Goal: Task Accomplishment & Management: Use online tool/utility

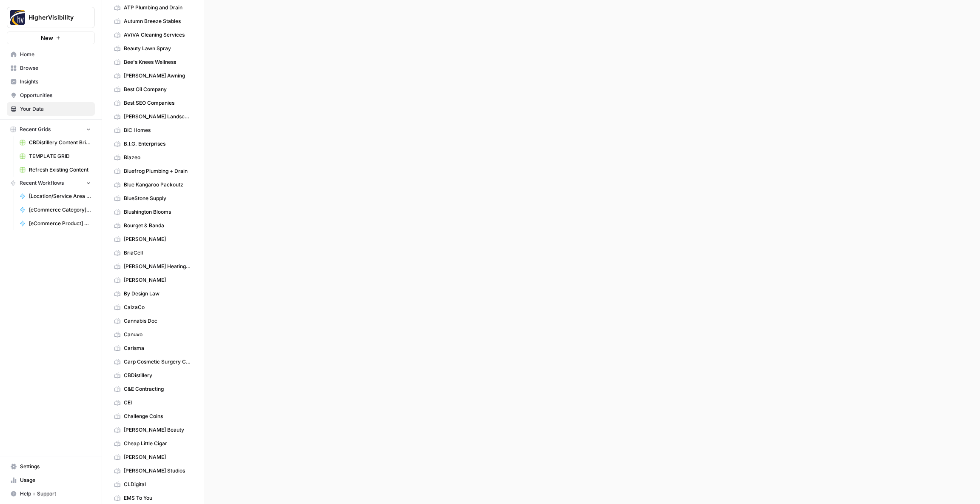
scroll to position [385, 0]
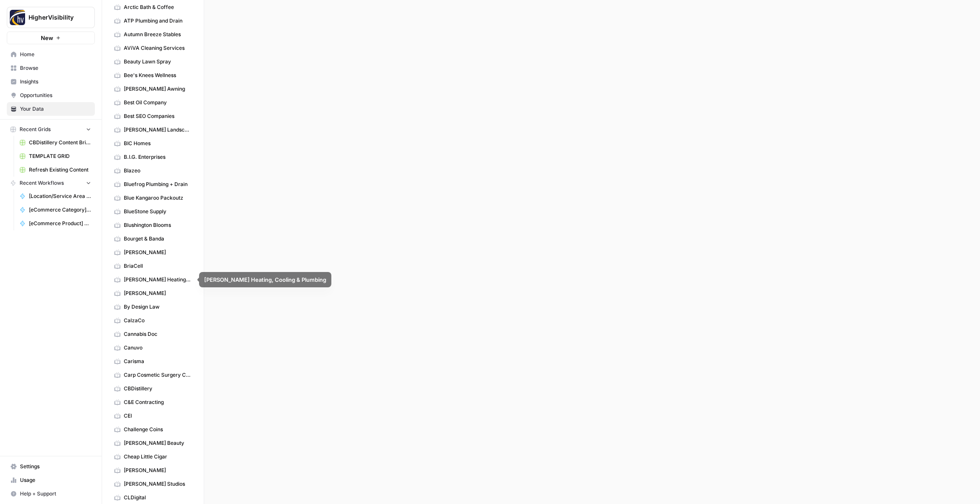
click at [139, 268] on span "BriaCell" at bounding box center [158, 266] width 68 height 8
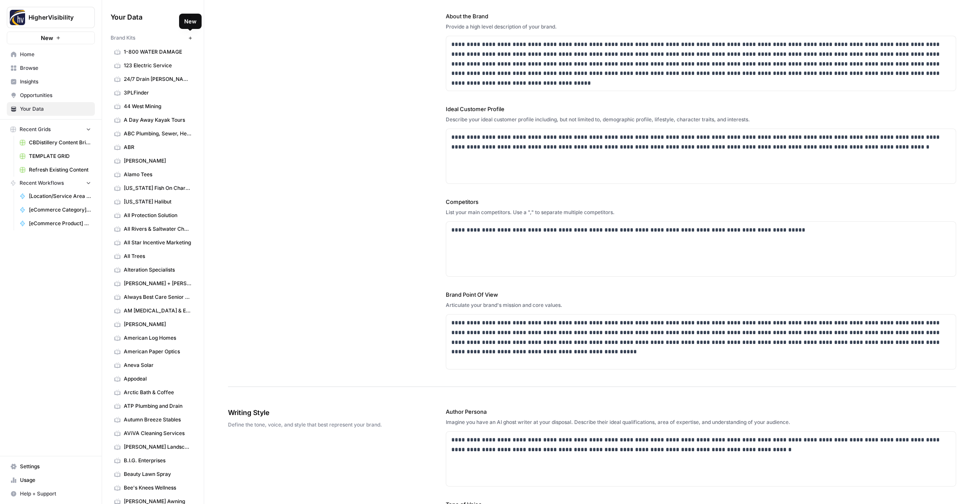
click at [190, 38] on icon "button" at bounding box center [189, 37] width 3 height 3
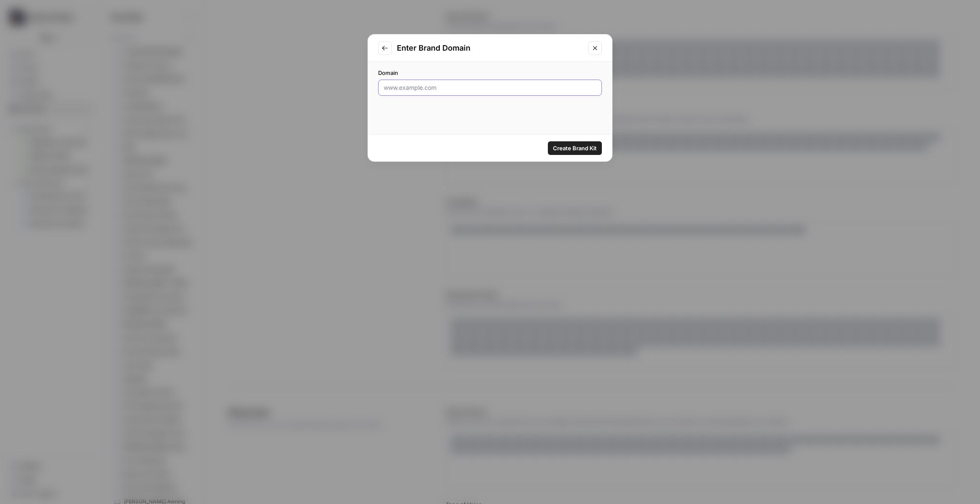
click at [441, 90] on input "Domain" at bounding box center [490, 87] width 213 height 9
paste input "[URL][DOMAIN_NAME]"
type input "[URL][DOMAIN_NAME]"
click at [575, 149] on span "Create Brand Kit" at bounding box center [575, 148] width 44 height 9
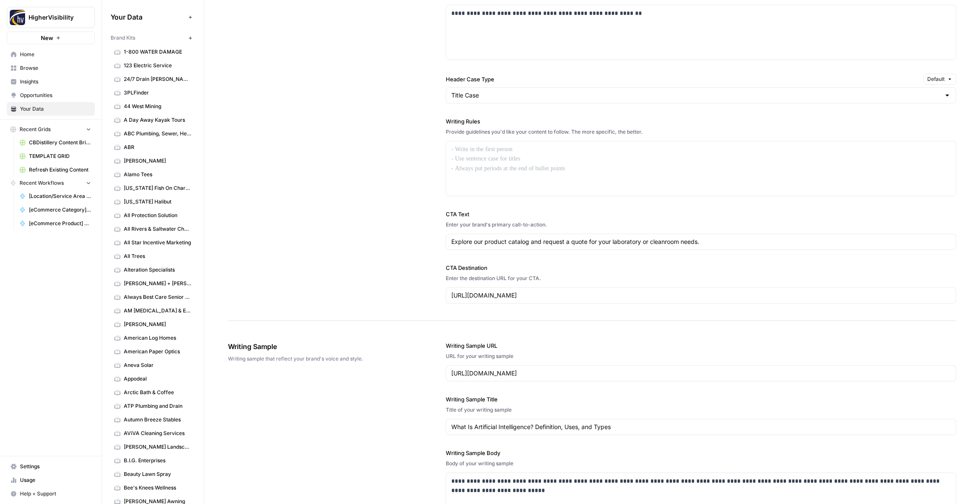
scroll to position [575, 0]
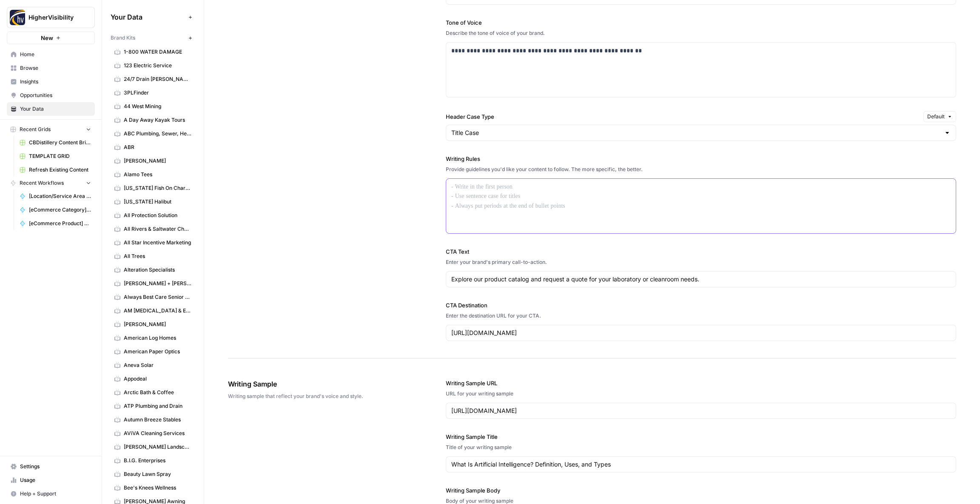
click at [492, 202] on div at bounding box center [700, 206] width 509 height 54
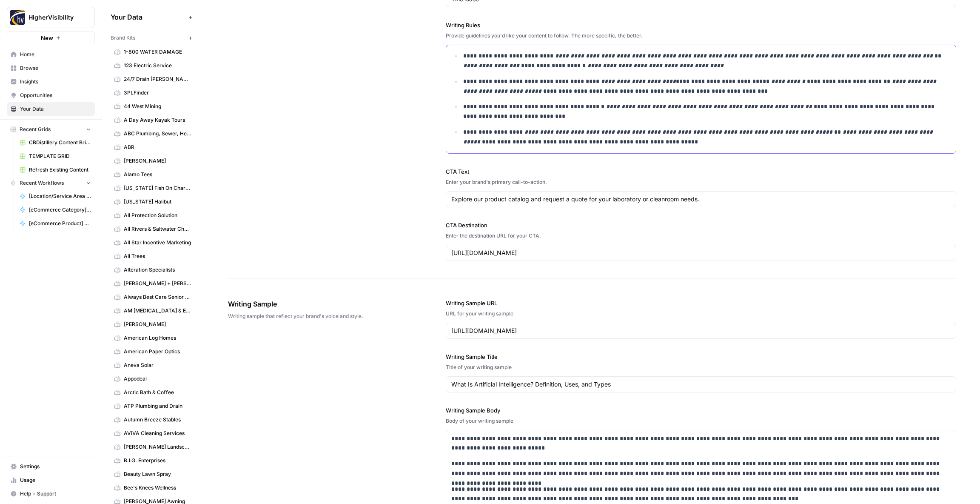
scroll to position [974, 0]
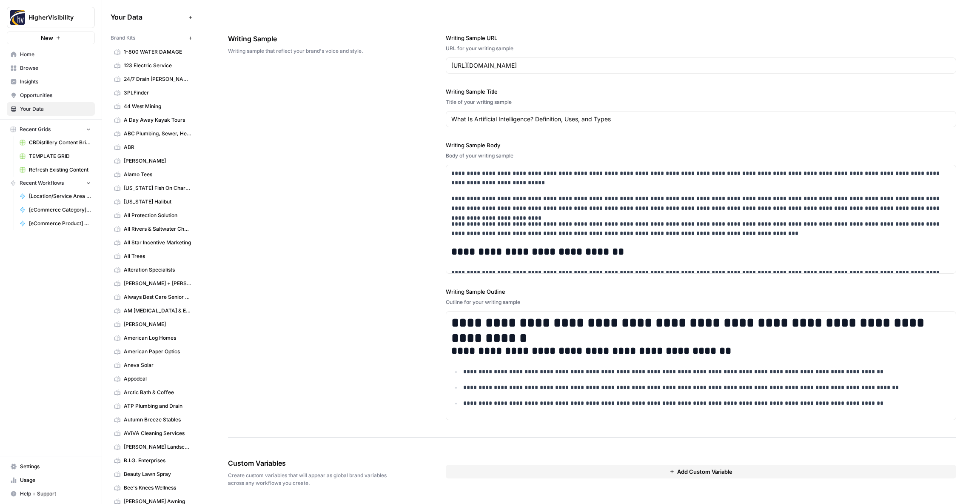
click at [535, 471] on button "Add Custom Variable" at bounding box center [701, 471] width 510 height 14
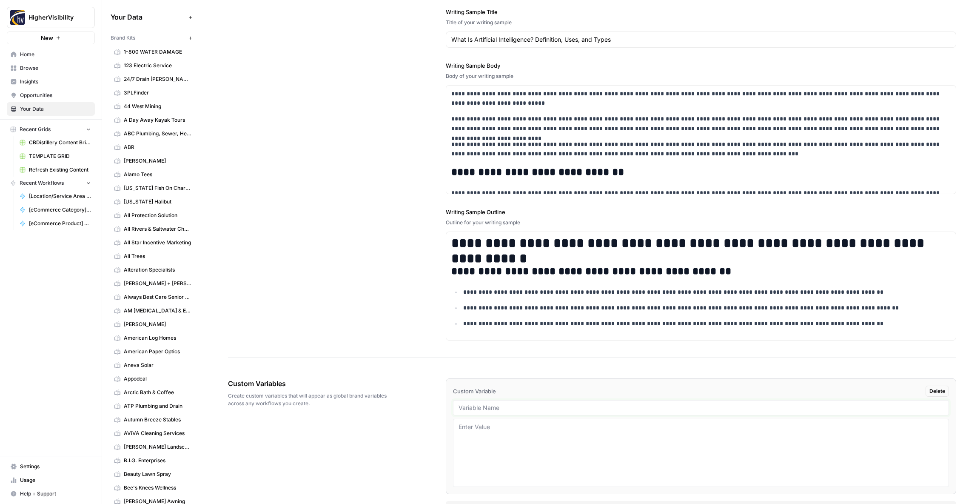
click at [482, 406] on input "text" at bounding box center [700, 408] width 485 height 8
paste input "Case Studies"
type input "Case Studies"
click at [415, 437] on div "Custom Variables Create custom variables that will appear as global brand varia…" at bounding box center [592, 446] width 728 height 170
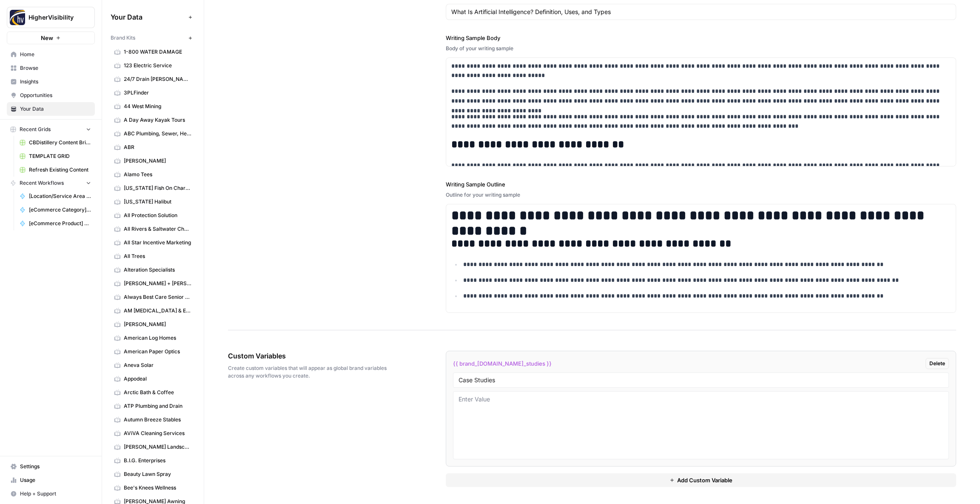
click at [509, 477] on button "Add Custom Variable" at bounding box center [701, 480] width 510 height 14
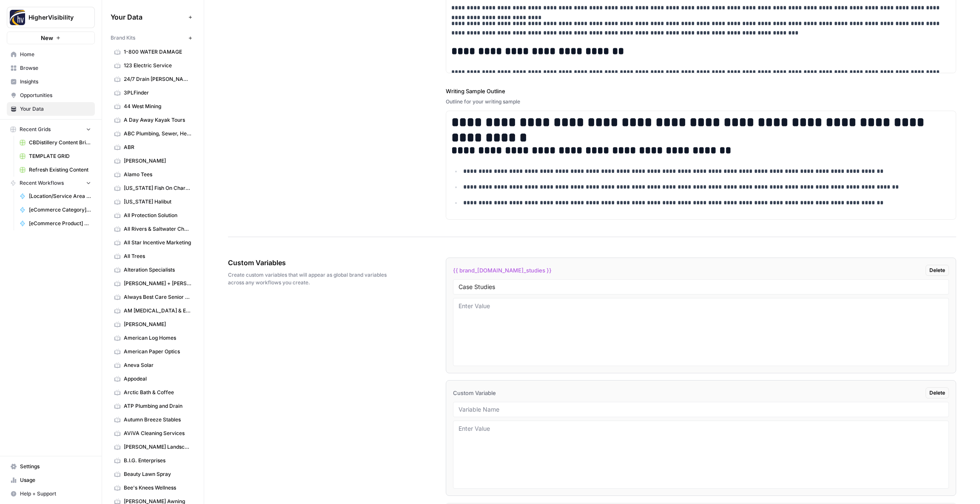
scroll to position [1203, 0]
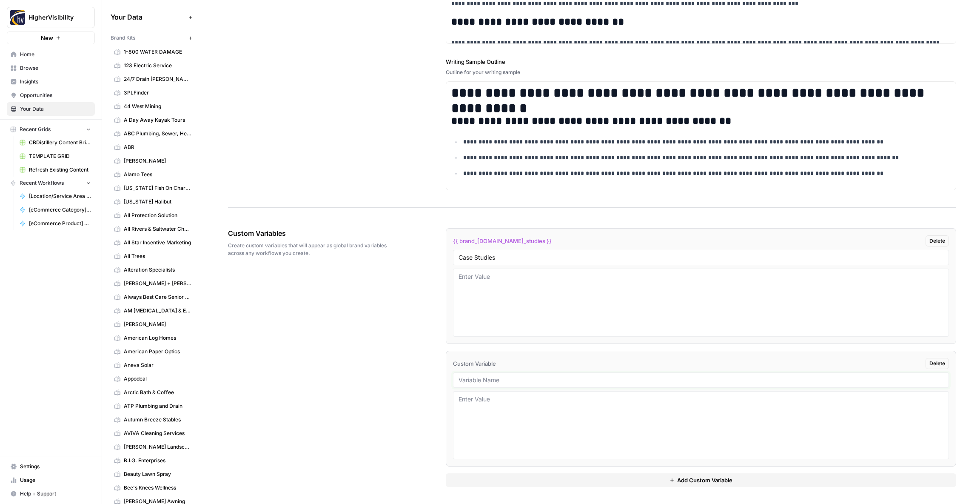
click at [503, 382] on input "text" at bounding box center [700, 380] width 485 height 8
paste input "Testimonials"
type input "Testimonials"
click at [519, 485] on button "Add Custom Variable" at bounding box center [701, 480] width 510 height 14
click at [337, 413] on div "Custom Variables Create custom variables that will appear as global brand varia…" at bounding box center [592, 418] width 728 height 415
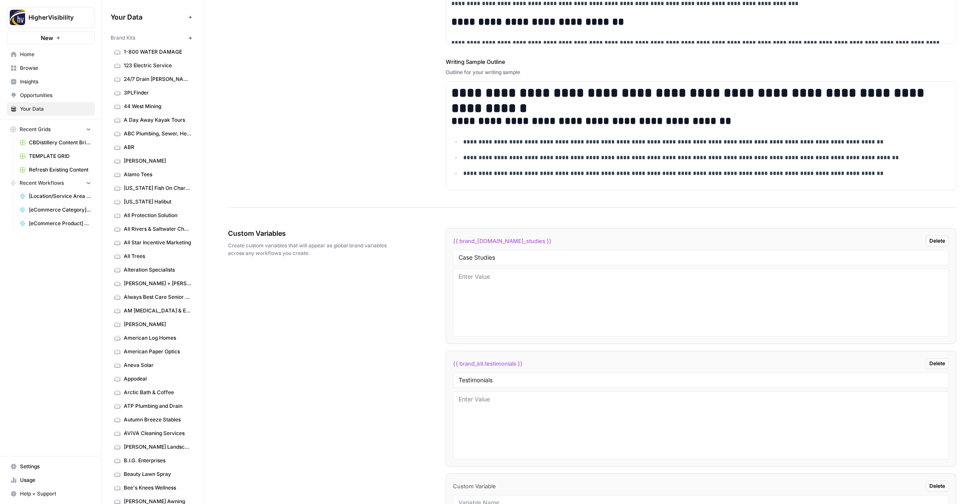
scroll to position [1326, 0]
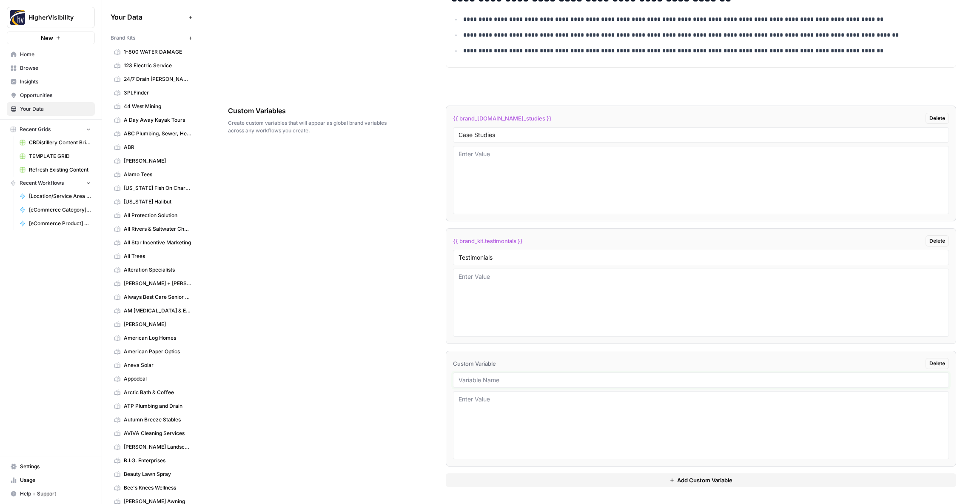
click at [485, 380] on input "text" at bounding box center [700, 380] width 485 height 8
paste input "Word Count"
type input "Word Count"
click at [527, 478] on button "Add Custom Variable" at bounding box center [701, 480] width 510 height 14
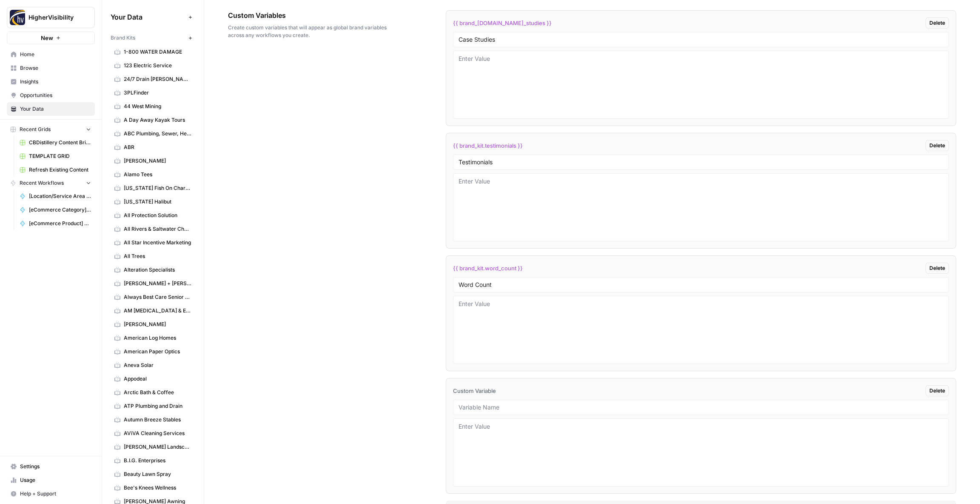
scroll to position [1448, 0]
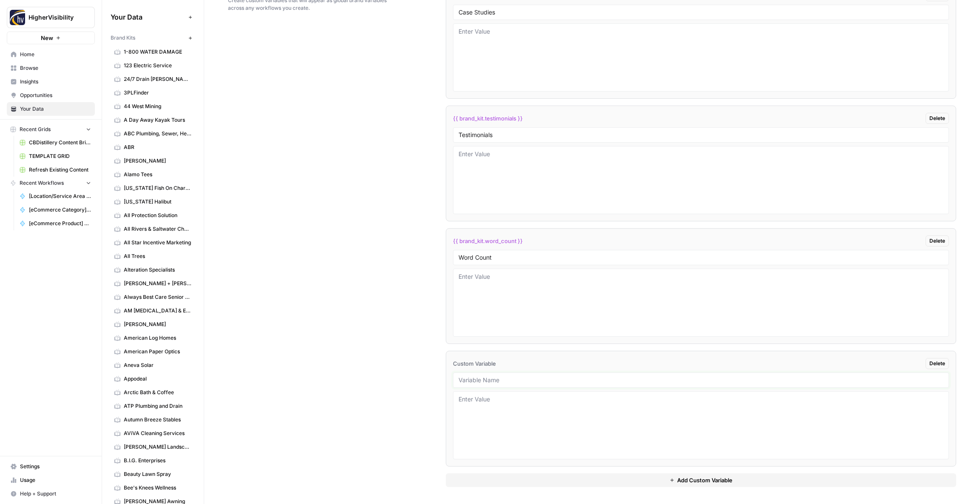
click at [477, 378] on input "text" at bounding box center [700, 380] width 485 height 8
paste input "Custom Location Page Outline"
type input "Custom Location Page Outline"
click at [509, 474] on button "Add Custom Variable" at bounding box center [701, 480] width 510 height 14
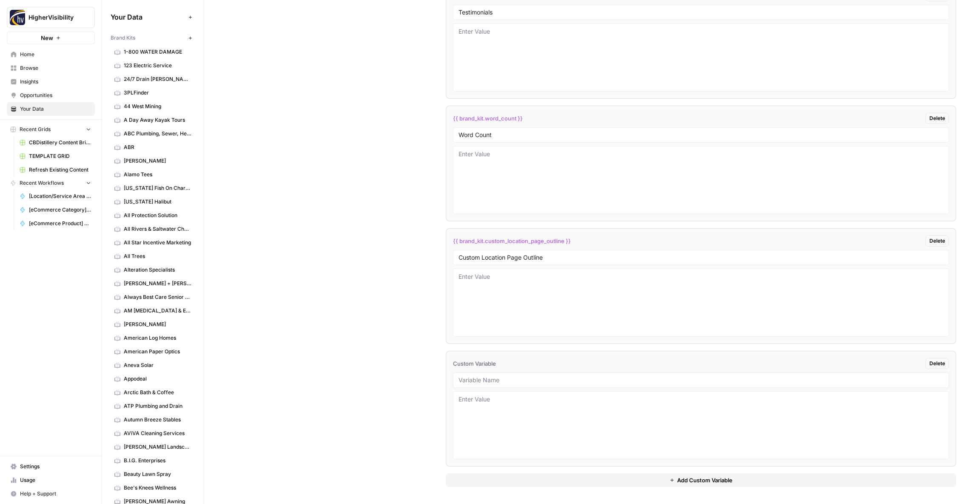
click at [476, 379] on input "text" at bounding box center [700, 380] width 485 height 8
paste input "Industry"
type input "Industry"
drag, startPoint x: 496, startPoint y: 478, endPoint x: 473, endPoint y: 455, distance: 32.2
click at [495, 478] on button "Add Custom Variable" at bounding box center [701, 480] width 510 height 14
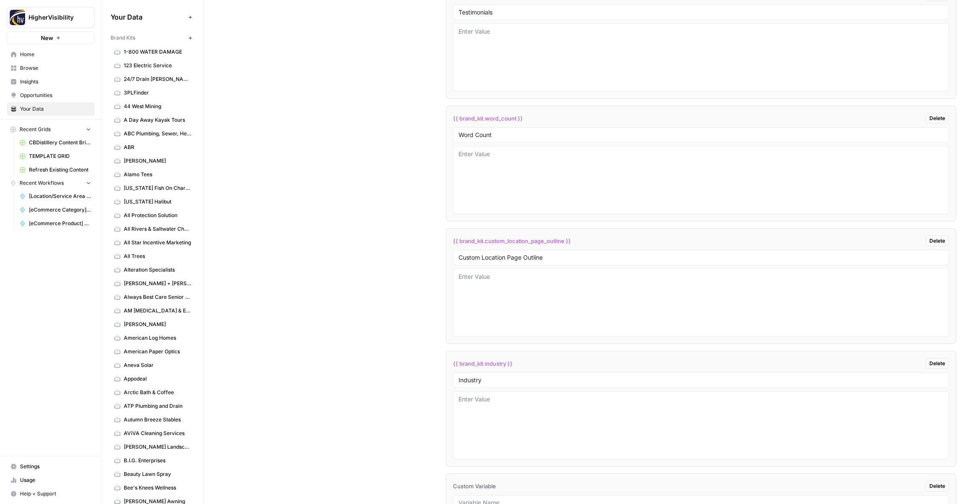
scroll to position [1693, 0]
click at [483, 382] on input "text" at bounding box center [700, 380] width 485 height 8
paste input "Location Page Services"
type input "Location Page Services"
click at [397, 455] on div "Custom Variables Create custom variables that will appear as global brand varia…" at bounding box center [592, 112] width 728 height 782
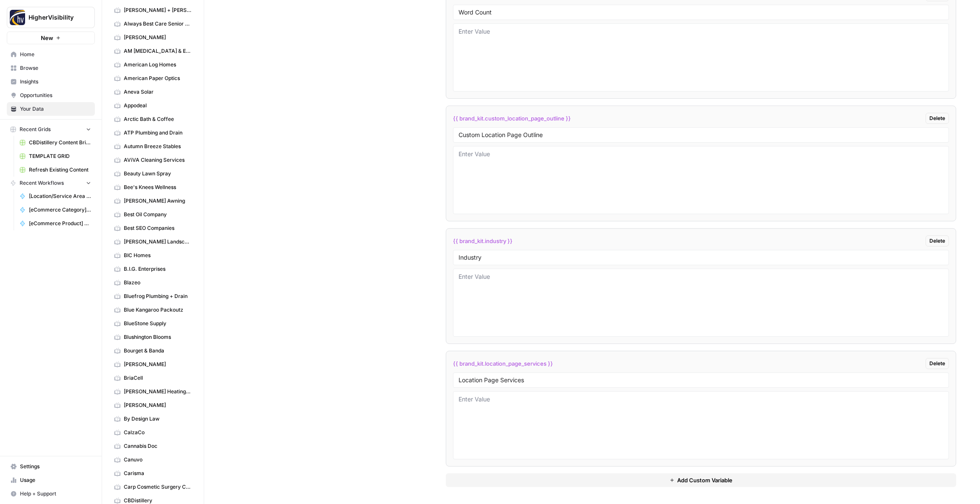
scroll to position [306, 0]
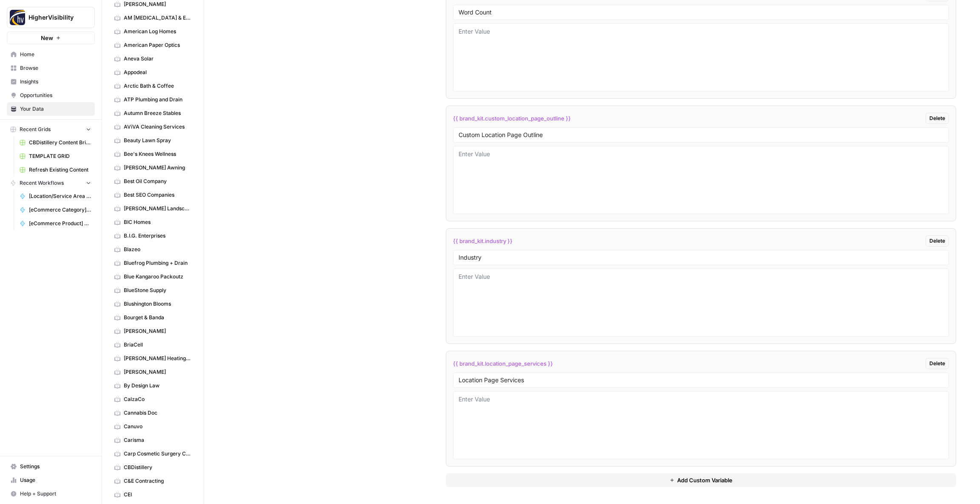
click at [132, 344] on span "BriaCell" at bounding box center [158, 345] width 68 height 8
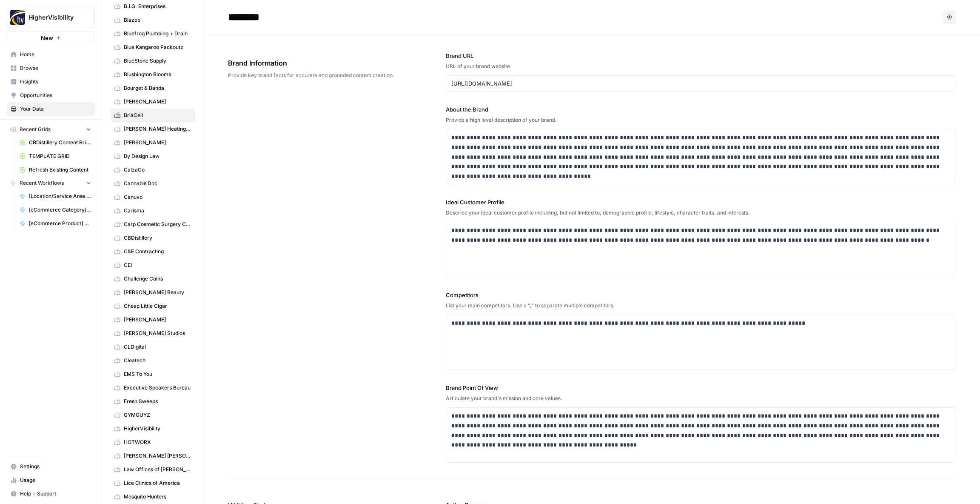
scroll to position [533, 0]
click at [138, 361] on span "Cleatech" at bounding box center [158, 362] width 68 height 8
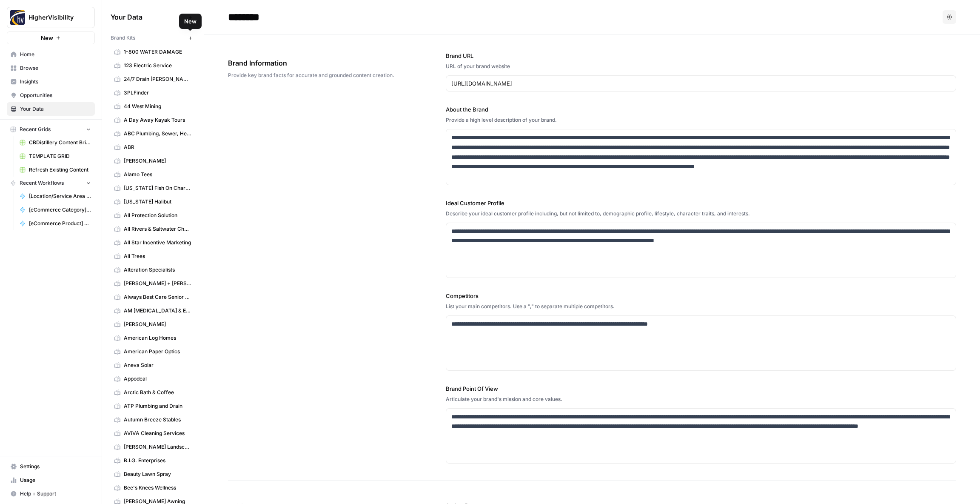
click at [190, 37] on icon "button" at bounding box center [189, 37] width 3 height 3
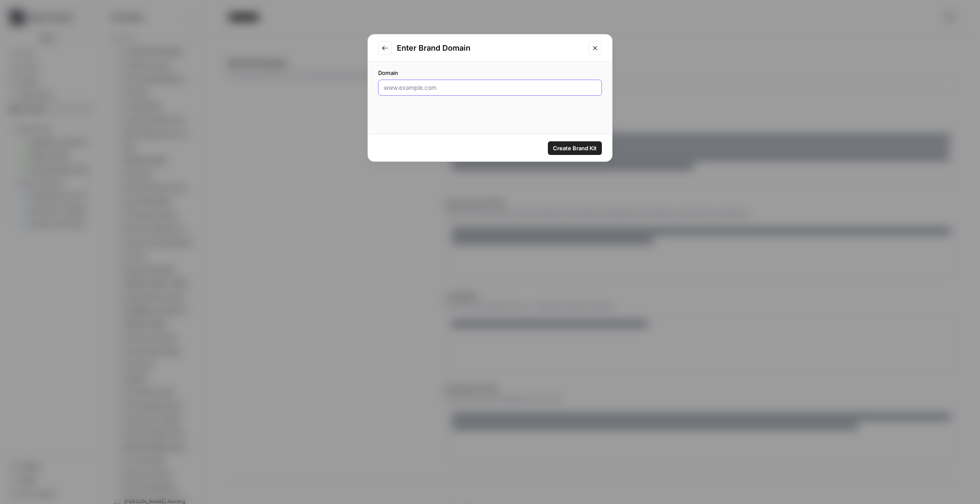
click at [413, 87] on input "Domain" at bounding box center [490, 87] width 213 height 9
paste input "[URL][DOMAIN_NAME]"
type input "[URL][DOMAIN_NAME]"
click at [572, 145] on span "Create Brand Kit" at bounding box center [575, 148] width 44 height 9
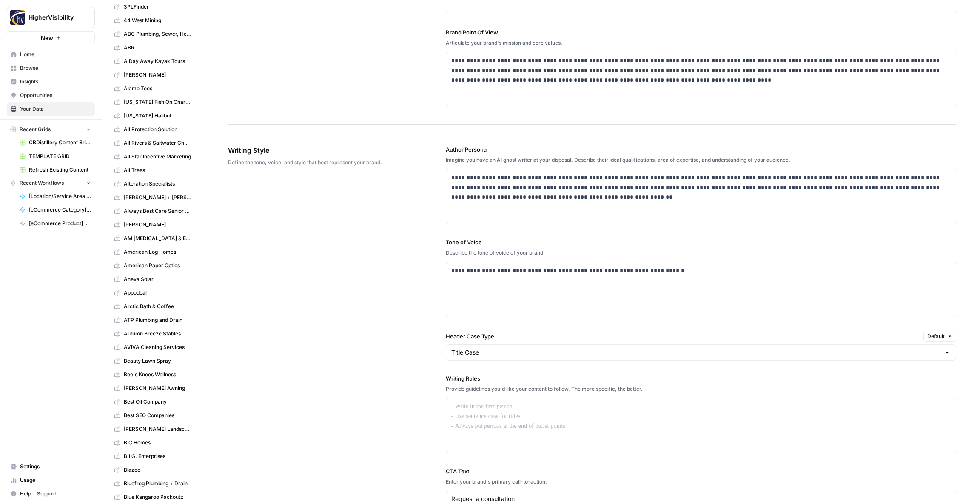
scroll to position [417, 0]
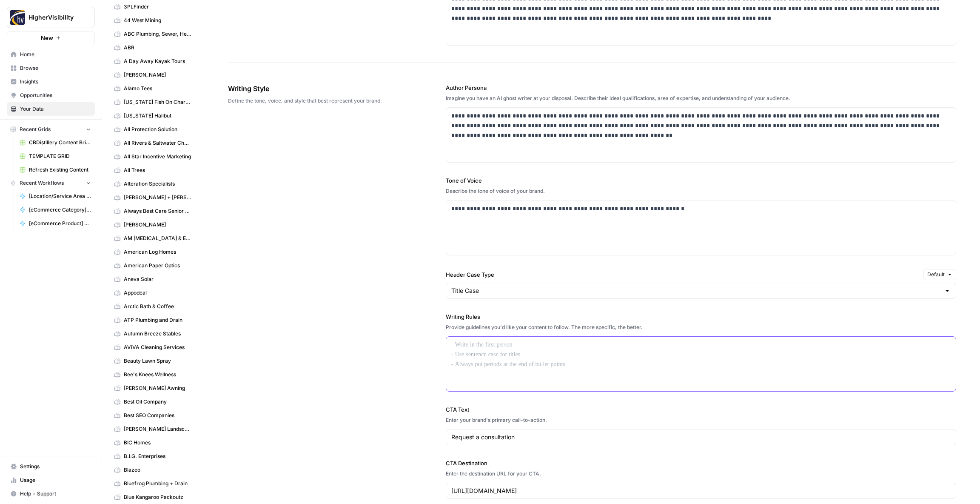
click at [489, 346] on p at bounding box center [700, 345] width 499 height 10
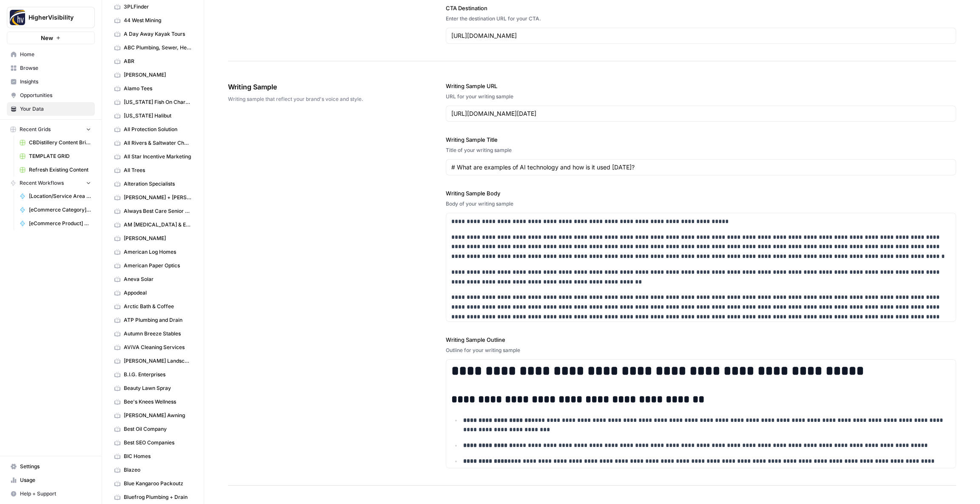
scroll to position [973, 0]
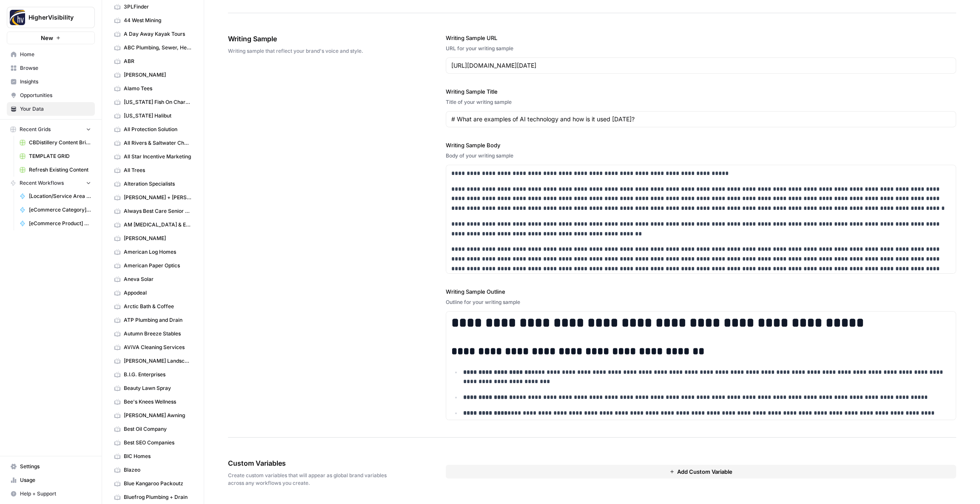
click at [481, 470] on button "Add Custom Variable" at bounding box center [701, 471] width 510 height 14
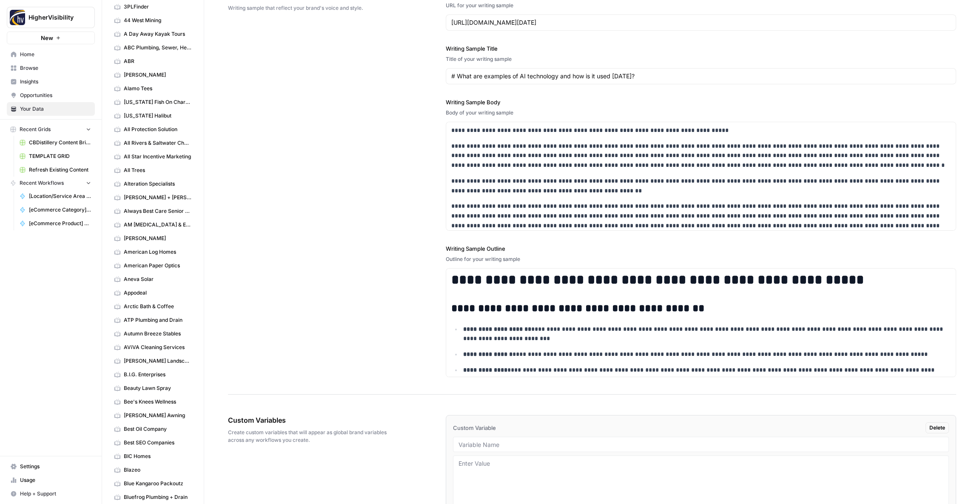
scroll to position [1080, 0]
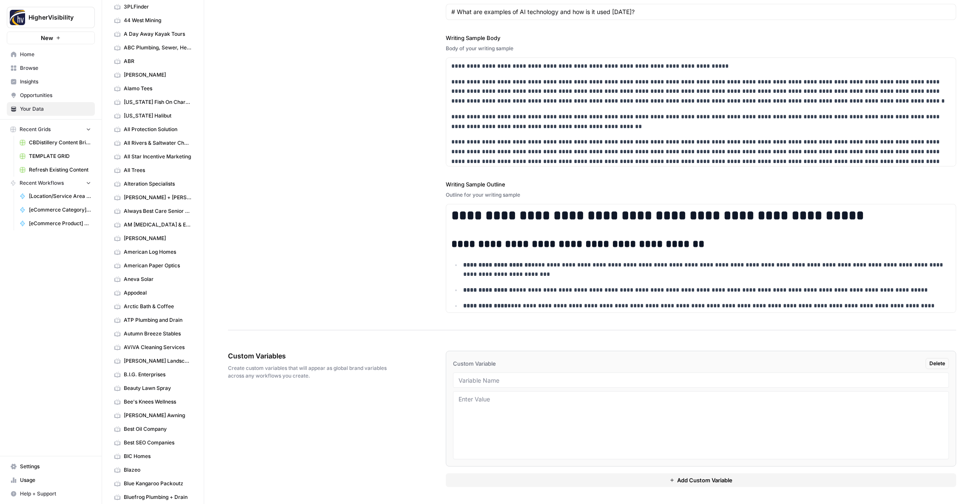
click at [469, 384] on div at bounding box center [701, 379] width 496 height 15
click at [465, 380] on input "text" at bounding box center [700, 380] width 485 height 8
paste input "Case Studies"
type input "Case Studies"
click at [415, 393] on div "Custom Variables Create custom variables that will appear as global brand varia…" at bounding box center [592, 418] width 728 height 170
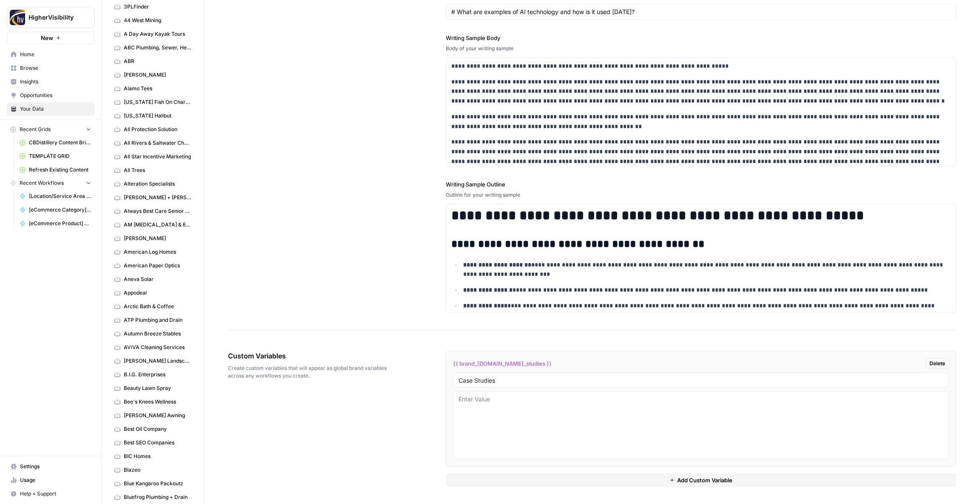
drag, startPoint x: 494, startPoint y: 474, endPoint x: 485, endPoint y: 470, distance: 9.9
click at [493, 474] on button "Add Custom Variable" at bounding box center [701, 480] width 510 height 14
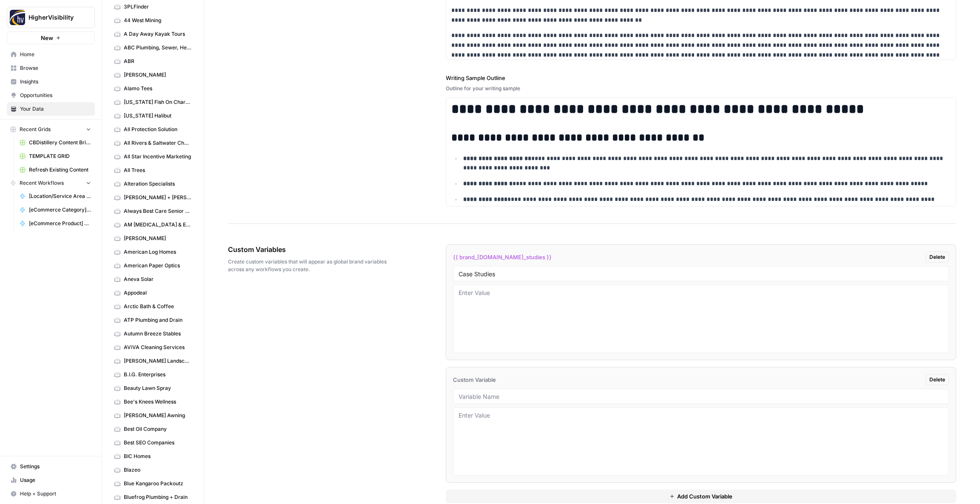
scroll to position [1203, 0]
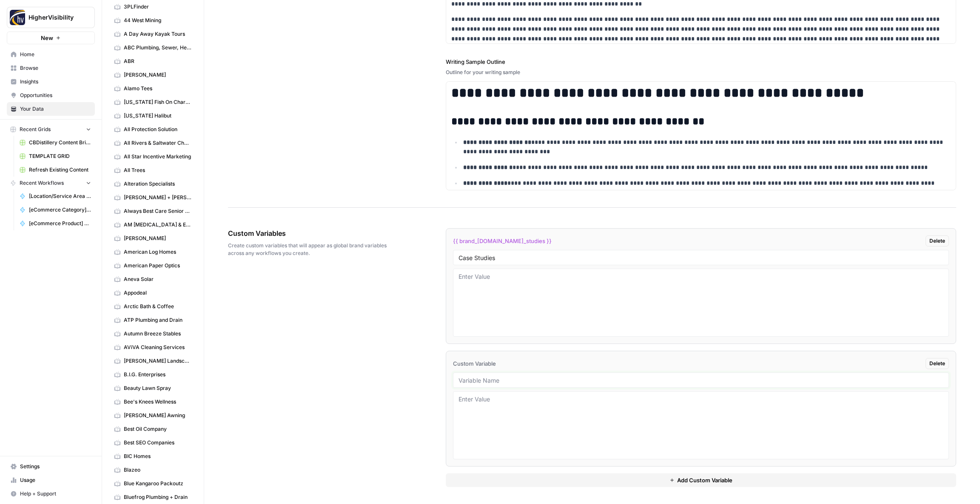
click at [489, 379] on input "text" at bounding box center [700, 380] width 485 height 8
paste input "Testimonials"
type input "Testimonials"
click at [539, 477] on button "Add Custom Variable" at bounding box center [701, 480] width 510 height 14
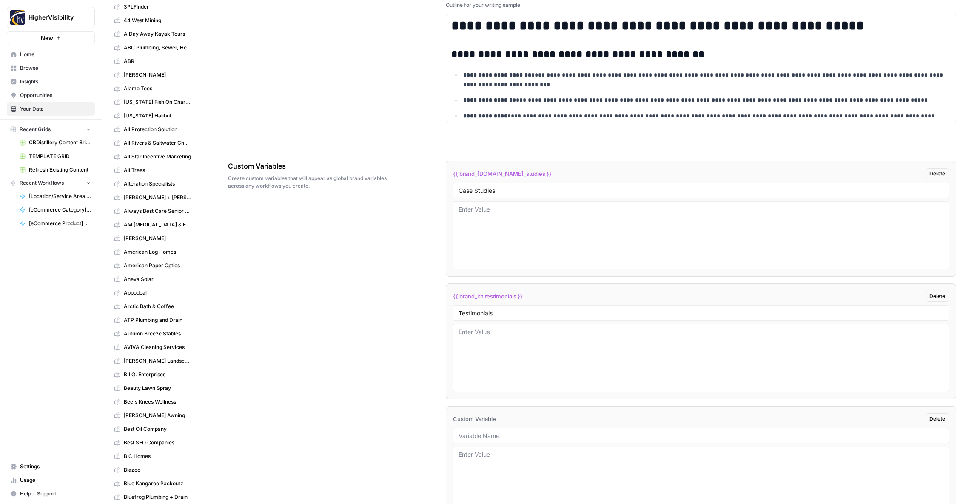
scroll to position [1325, 0]
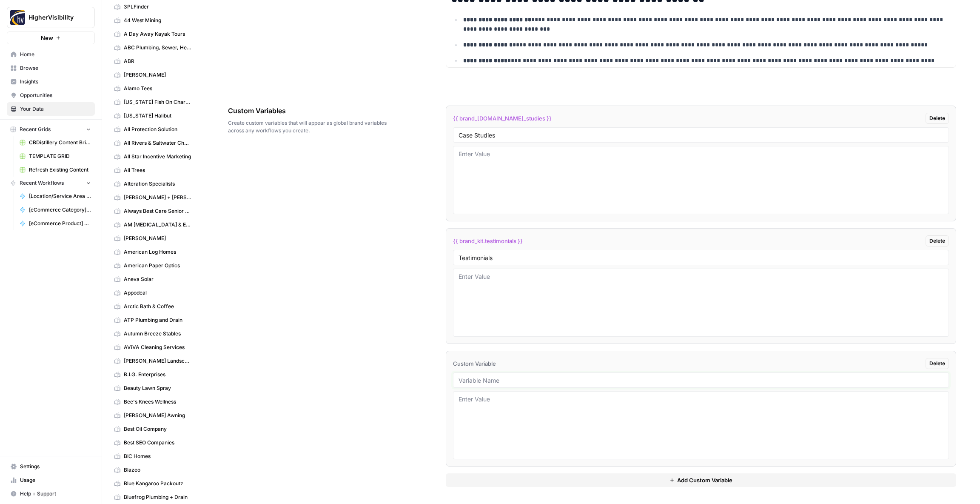
click at [478, 376] on input "text" at bounding box center [700, 380] width 485 height 8
paste input "Word Count"
type input "Word Count"
click at [526, 481] on button "Add Custom Variable" at bounding box center [701, 480] width 510 height 14
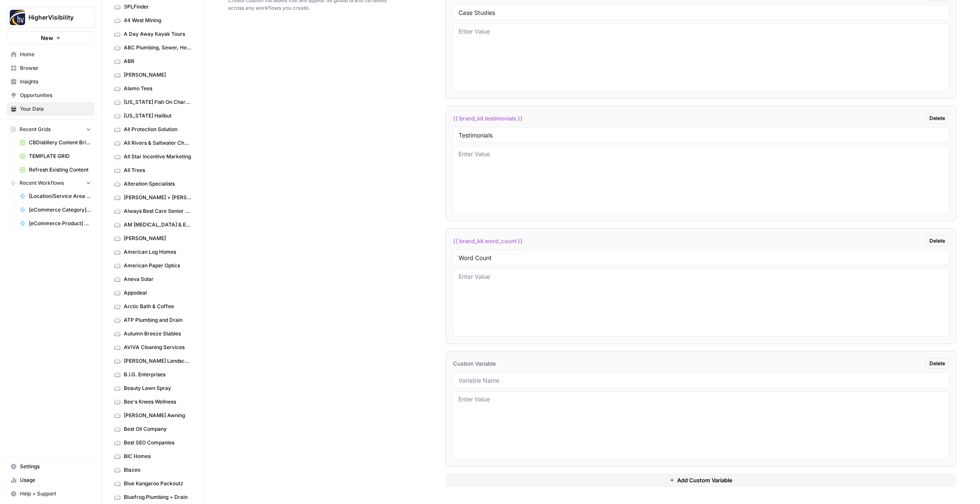
click at [475, 384] on div at bounding box center [701, 379] width 496 height 15
click at [482, 379] on input "text" at bounding box center [700, 380] width 485 height 8
paste input "Custom Location Page Outline"
type input "Custom Location Page Outline"
click at [516, 483] on button "Add Custom Variable" at bounding box center [701, 480] width 510 height 14
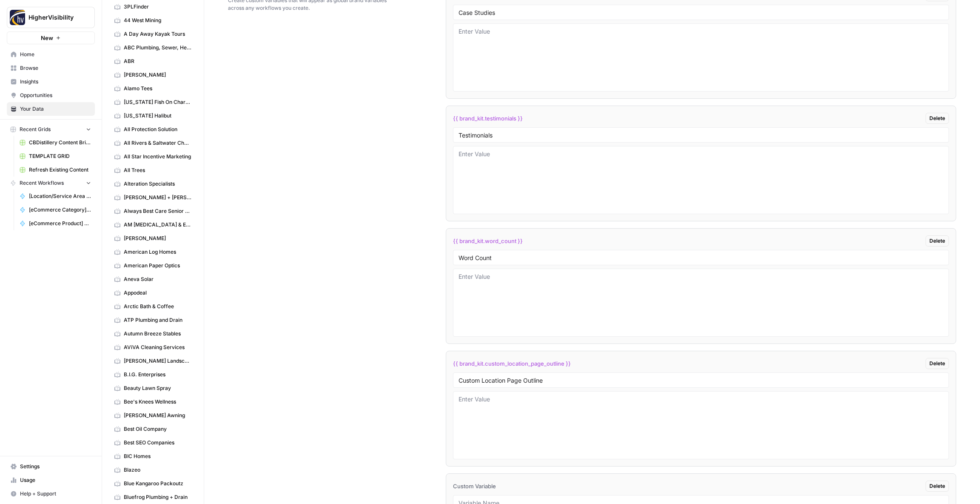
scroll to position [1570, 0]
click at [532, 385] on div at bounding box center [701, 379] width 496 height 15
click at [515, 378] on input "text" at bounding box center [700, 380] width 485 height 8
paste input "Industry"
type input "Industry"
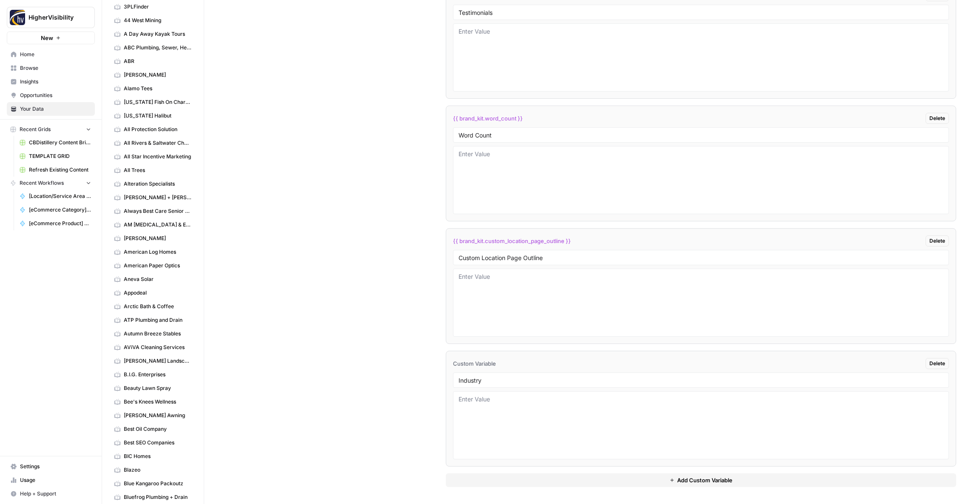
click at [508, 479] on button "Add Custom Variable" at bounding box center [701, 480] width 510 height 14
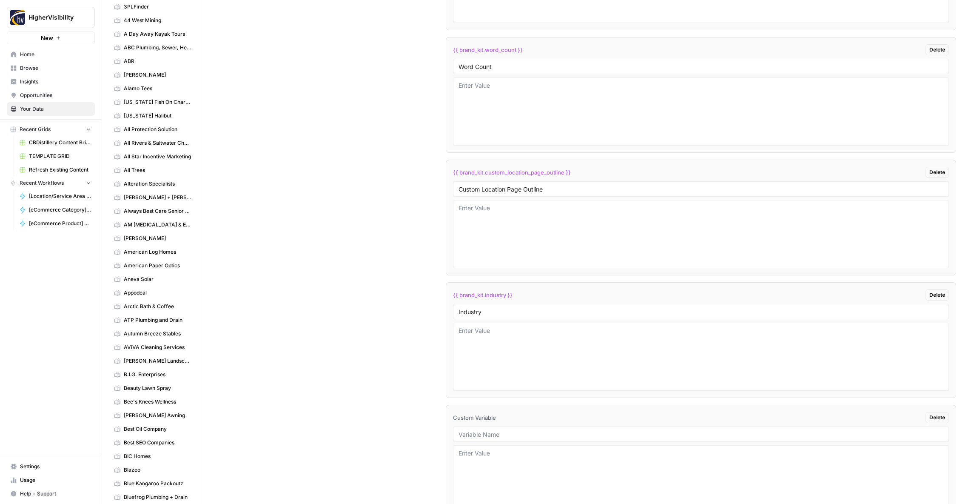
scroll to position [1693, 0]
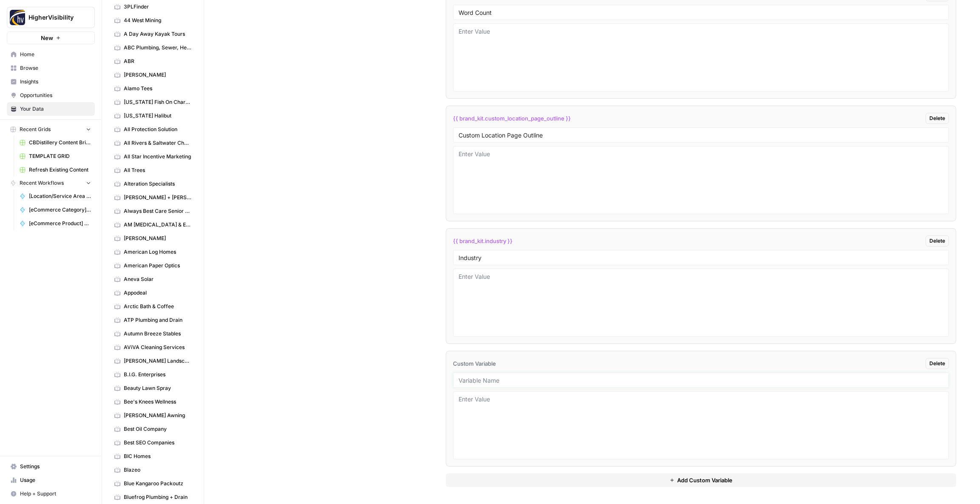
click at [480, 381] on input "text" at bounding box center [700, 380] width 485 height 8
paste input "Location Page Services"
type input "Location Page Services"
click at [411, 376] on div "Custom Variables Create custom variables that will appear as global brand varia…" at bounding box center [592, 112] width 728 height 782
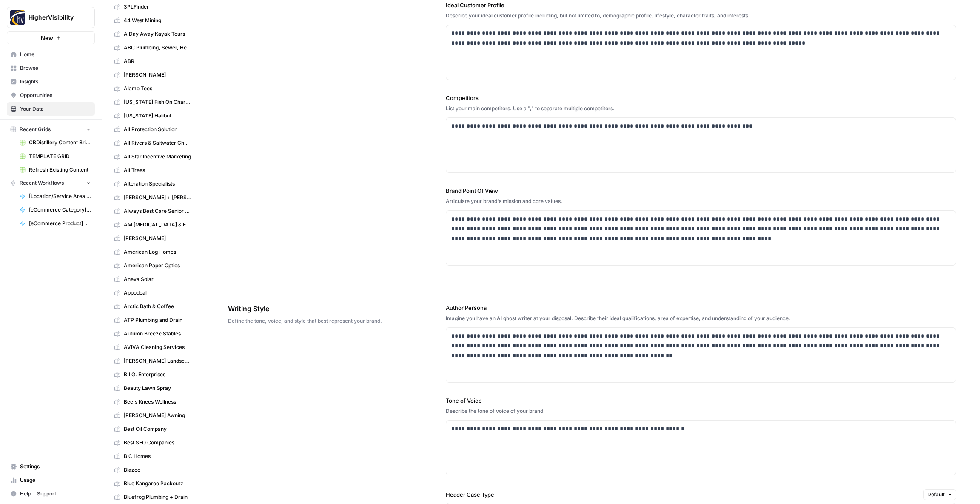
scroll to position [0, 0]
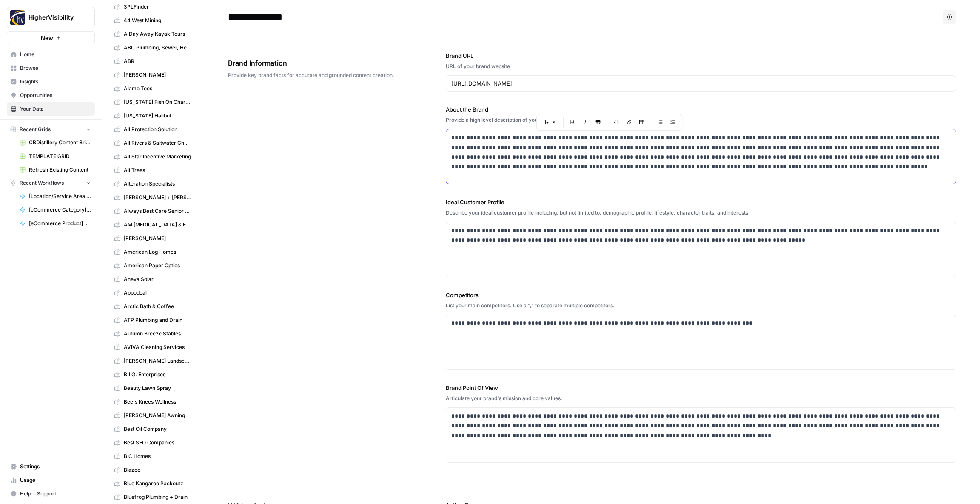
drag, startPoint x: 563, startPoint y: 137, endPoint x: 653, endPoint y: 139, distance: 89.8
click at [654, 139] on p "**********" at bounding box center [700, 152] width 499 height 39
click at [590, 139] on p "**********" at bounding box center [700, 152] width 499 height 39
drag, startPoint x: 562, startPoint y: 134, endPoint x: 654, endPoint y: 139, distance: 91.6
click at [654, 139] on p "**********" at bounding box center [700, 152] width 499 height 39
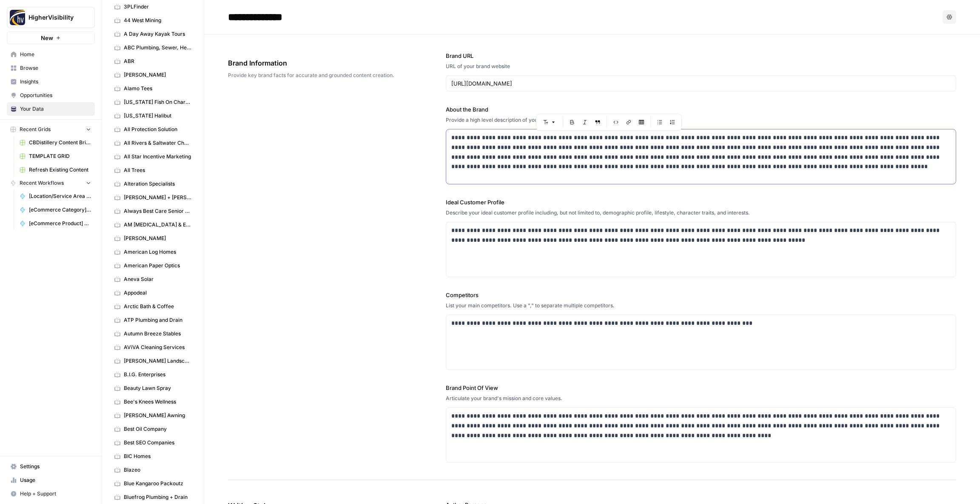
copy p "**********"
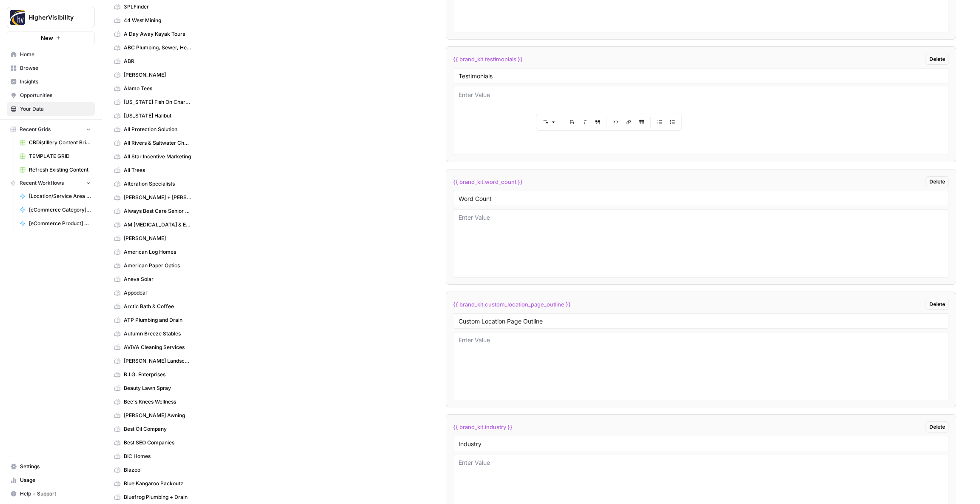
scroll to position [1693, 0]
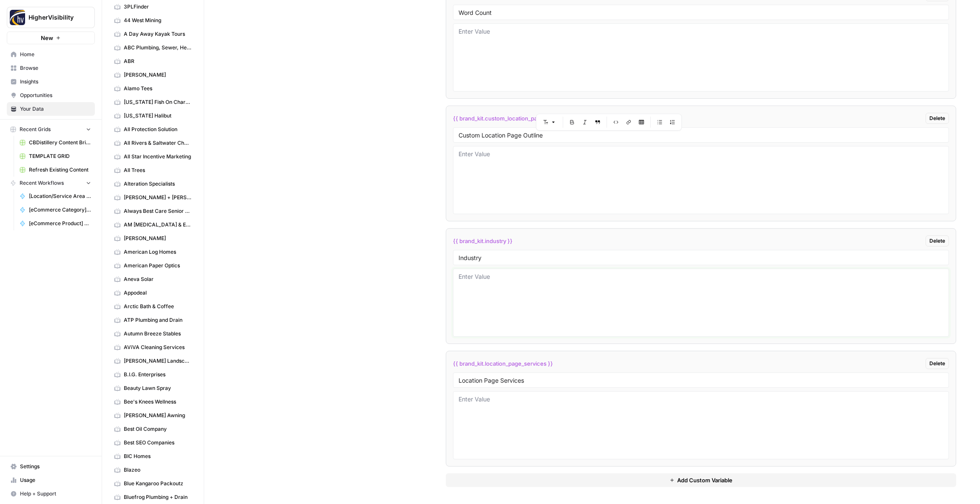
drag, startPoint x: 528, startPoint y: 311, endPoint x: 524, endPoint y: 308, distance: 4.8
click at [528, 311] on textarea at bounding box center [700, 302] width 485 height 60
paste textarea "IT support and managed services"
type textarea "IT support and managed services"
click at [418, 271] on div "Custom Variables Create custom variables that will appear as global brand varia…" at bounding box center [592, 112] width 728 height 782
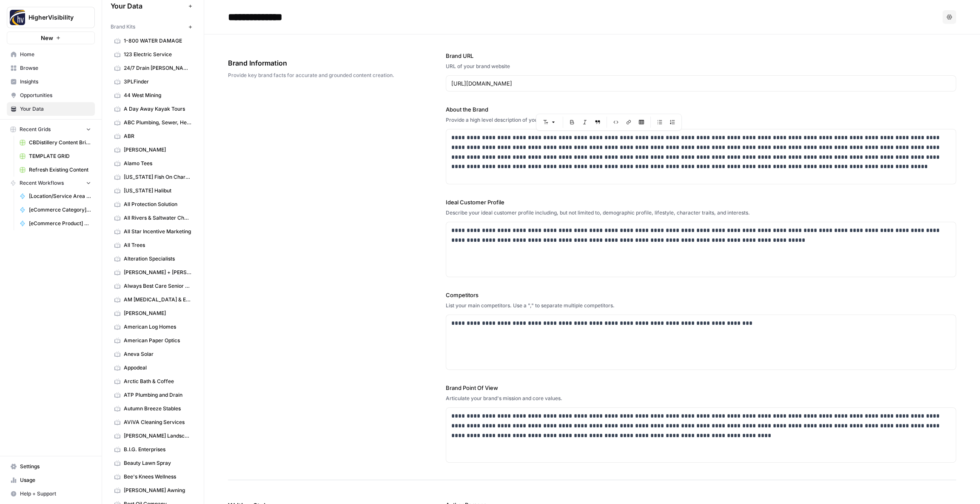
scroll to position [0, 0]
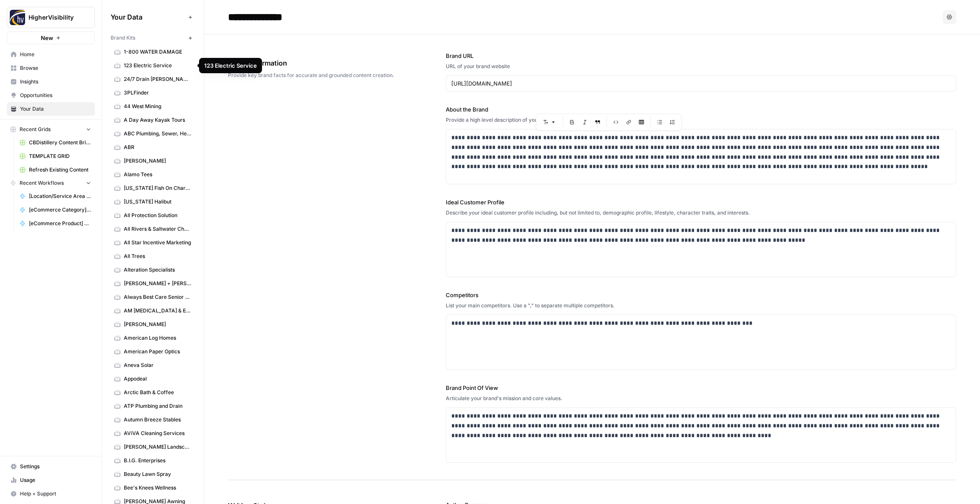
click at [191, 41] on button "New" at bounding box center [190, 38] width 10 height 10
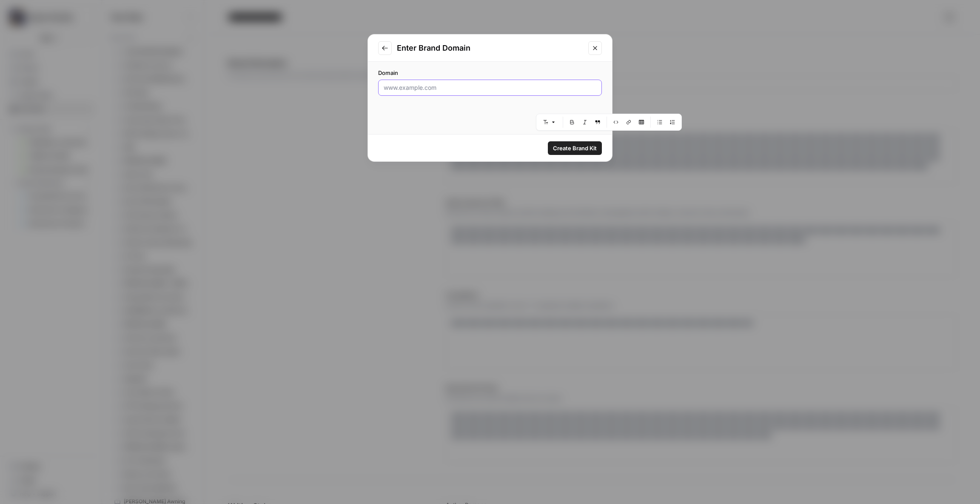
click at [454, 89] on input "Domain" at bounding box center [490, 87] width 213 height 9
paste input "[URL][DOMAIN_NAME]"
type input "[URL][DOMAIN_NAME]"
click at [575, 148] on span "Create Brand Kit" at bounding box center [575, 148] width 44 height 9
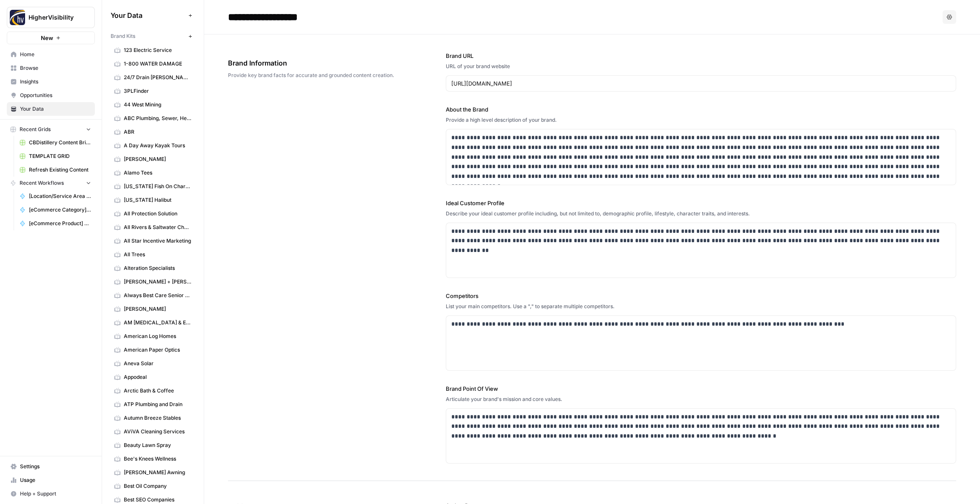
drag, startPoint x: 444, startPoint y: 56, endPoint x: 469, endPoint y: 63, distance: 25.4
click at [469, 63] on div "**********" at bounding box center [592, 257] width 728 height 446
drag, startPoint x: 230, startPoint y: 63, endPoint x: 591, endPoint y: 333, distance: 450.8
click at [594, 339] on div "**********" at bounding box center [592, 257] width 728 height 446
drag, startPoint x: 247, startPoint y: 83, endPoint x: 240, endPoint y: 76, distance: 10.5
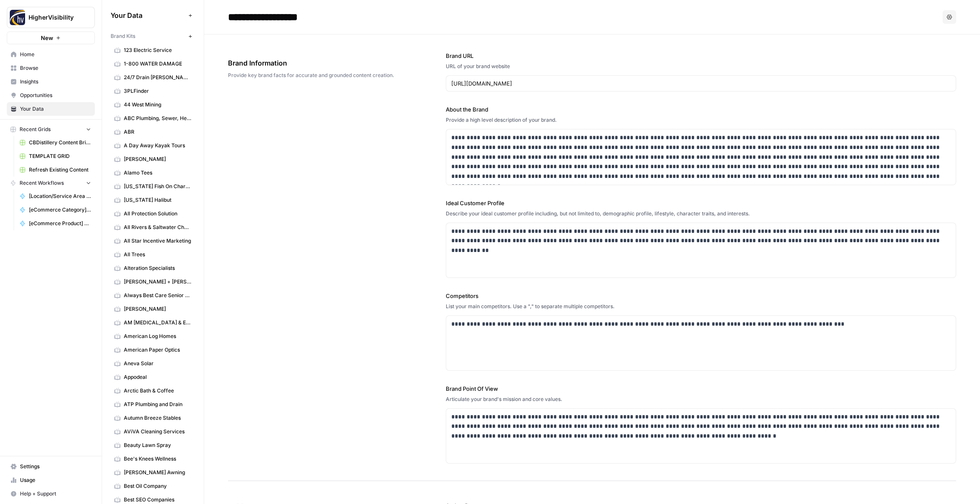
click at [247, 83] on div "Brand Information Provide key brand facts for accurate and grounded content cre…" at bounding box center [313, 68] width 170 height 55
drag, startPoint x: 231, startPoint y: 64, endPoint x: 394, endPoint y: 218, distance: 224.7
click at [418, 221] on div "**********" at bounding box center [592, 257] width 728 height 446
click at [230, 70] on div "Brand Information Provide key brand facts for accurate and grounded content cre…" at bounding box center [313, 68] width 170 height 55
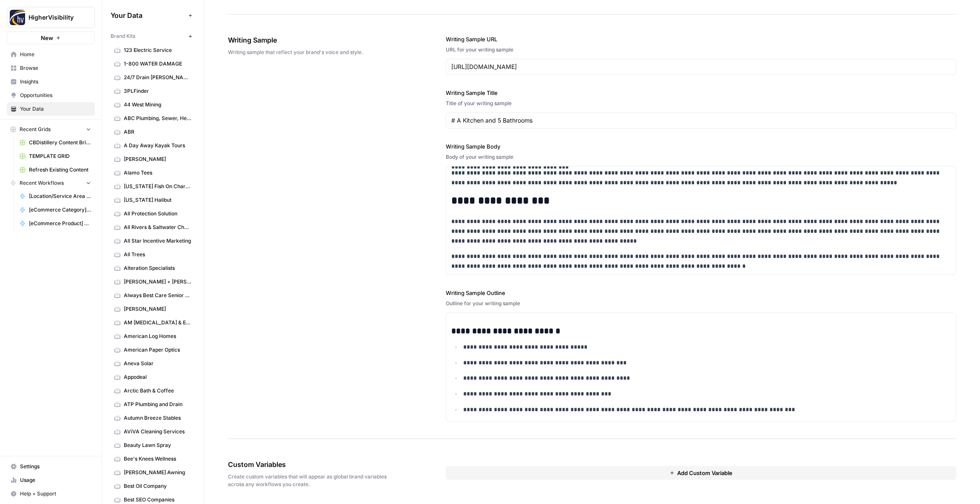
scroll to position [920, 0]
drag, startPoint x: 269, startPoint y: 68, endPoint x: 686, endPoint y: 443, distance: 561.3
copy body "**********"
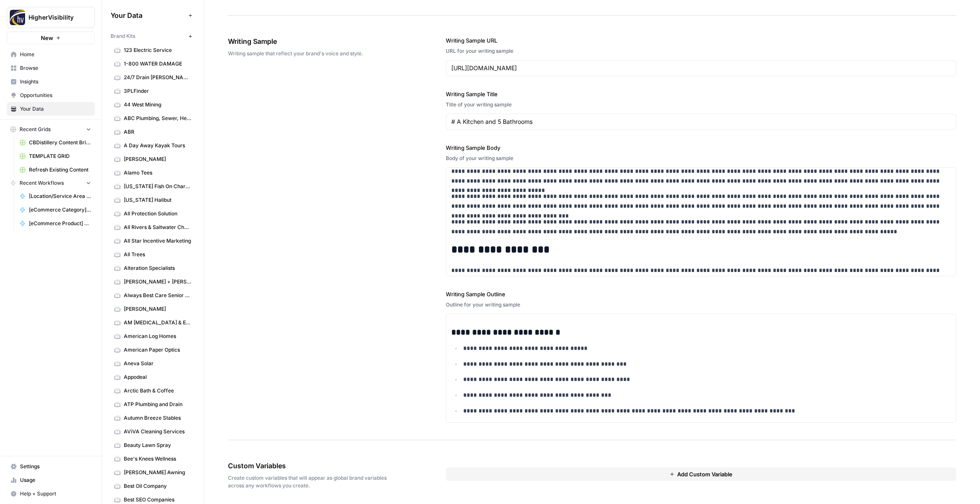
scroll to position [138, 0]
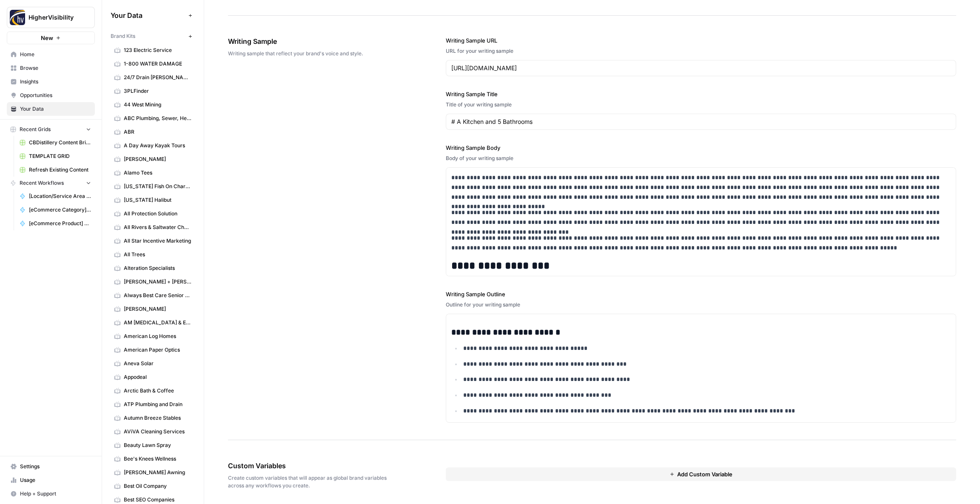
click at [381, 195] on div "**********" at bounding box center [592, 229] width 728 height 421
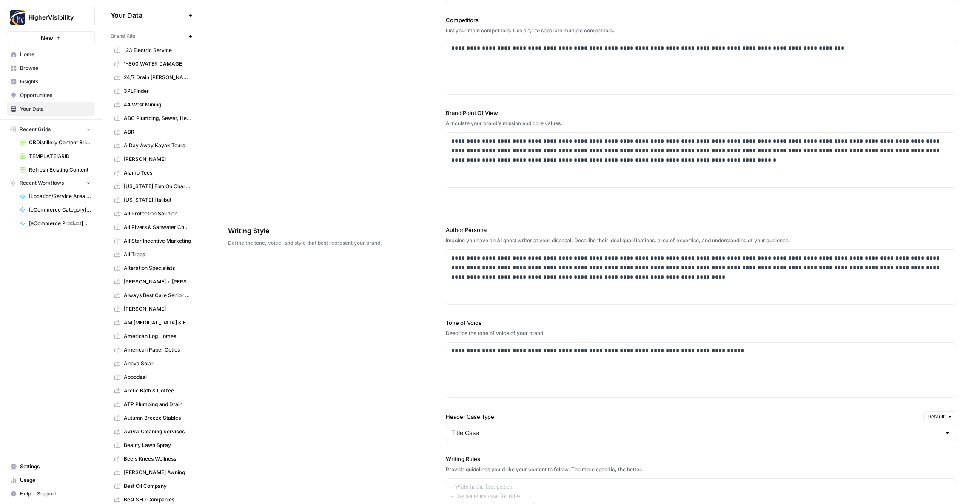
scroll to position [0, 0]
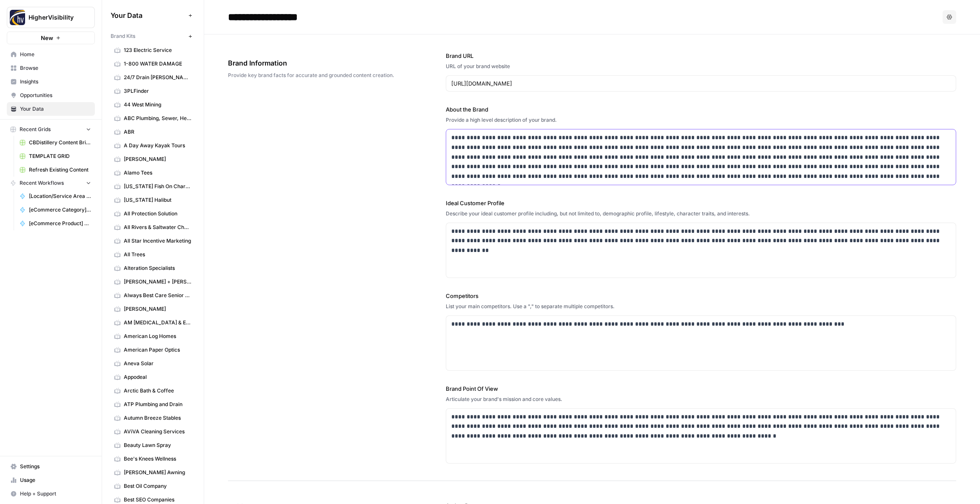
click at [569, 164] on p "**********" at bounding box center [700, 157] width 499 height 48
click at [569, 163] on p "**********" at bounding box center [700, 157] width 499 height 48
click at [502, 159] on p "**********" at bounding box center [700, 156] width 499 height 48
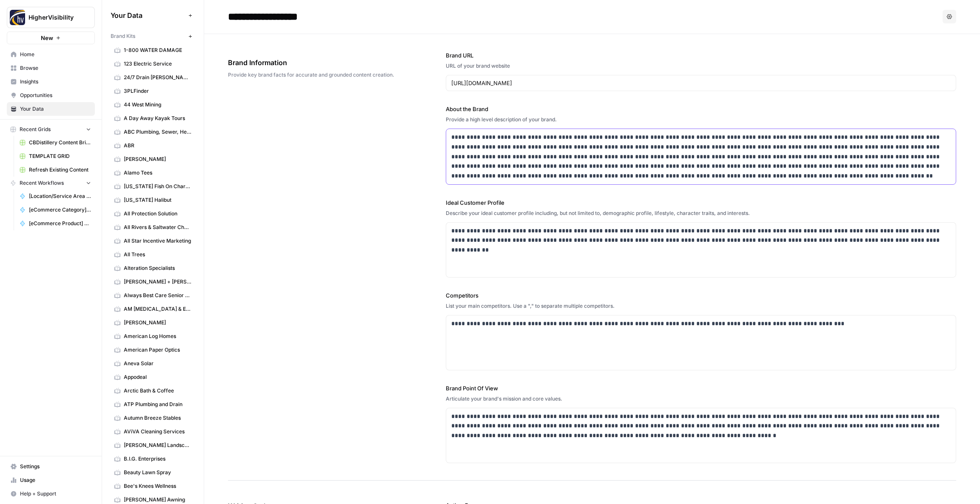
click at [502, 159] on p "**********" at bounding box center [700, 156] width 499 height 48
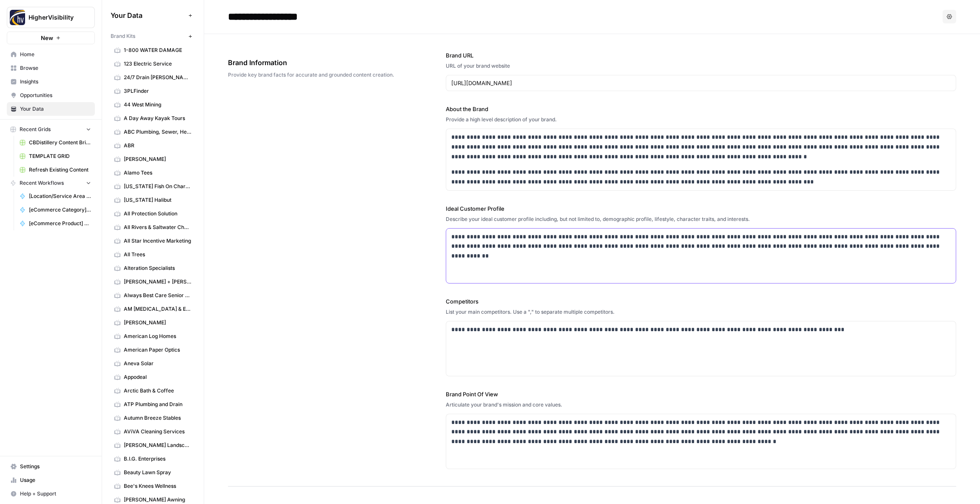
click at [481, 248] on p "**********" at bounding box center [700, 242] width 499 height 20
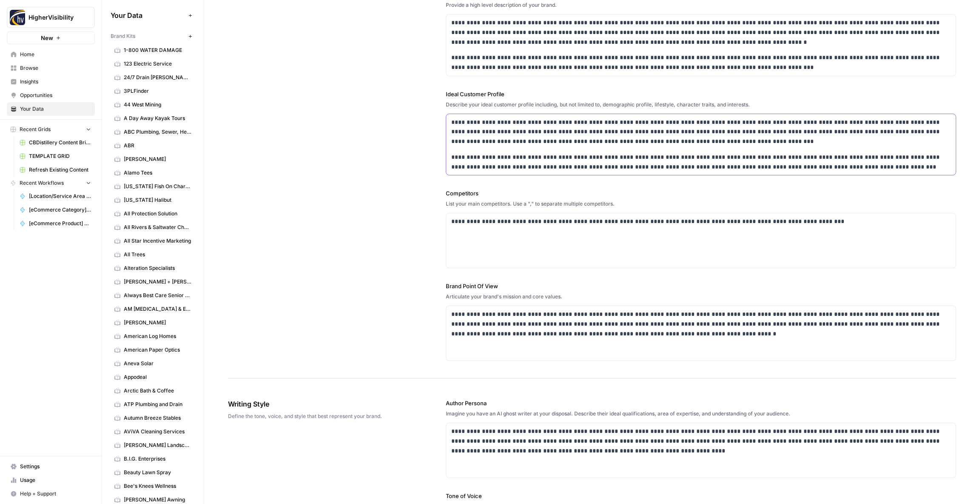
scroll to position [115, 0]
click at [479, 229] on div "**********" at bounding box center [700, 240] width 509 height 54
click at [485, 223] on p "**********" at bounding box center [700, 221] width 499 height 10
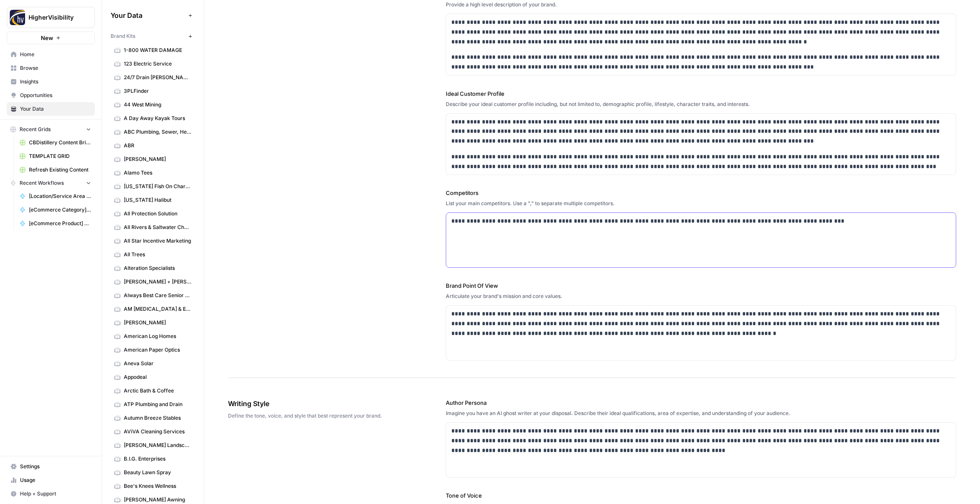
click at [485, 223] on p "**********" at bounding box center [700, 221] width 499 height 10
click at [516, 329] on p "**********" at bounding box center [700, 323] width 499 height 29
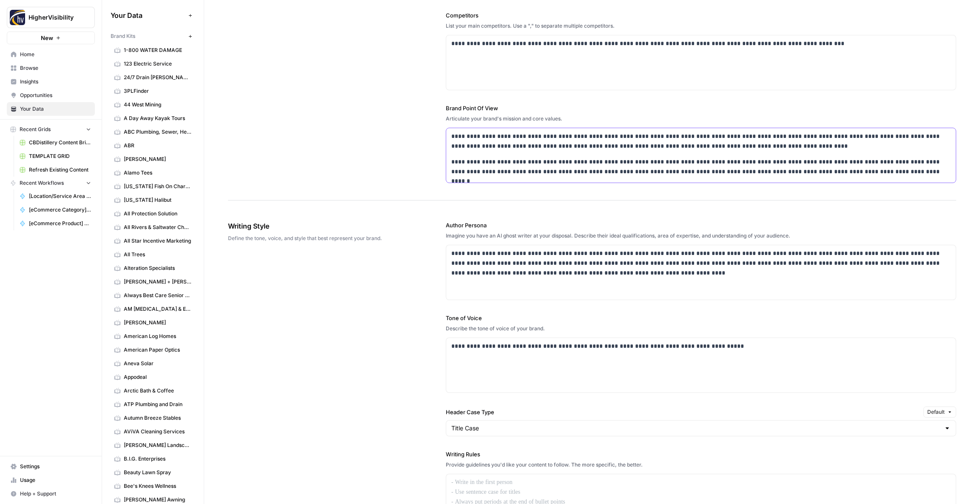
scroll to position [293, 0]
click at [489, 270] on p "**********" at bounding box center [700, 262] width 499 height 29
click at [464, 351] on div "**********" at bounding box center [700, 364] width 509 height 54
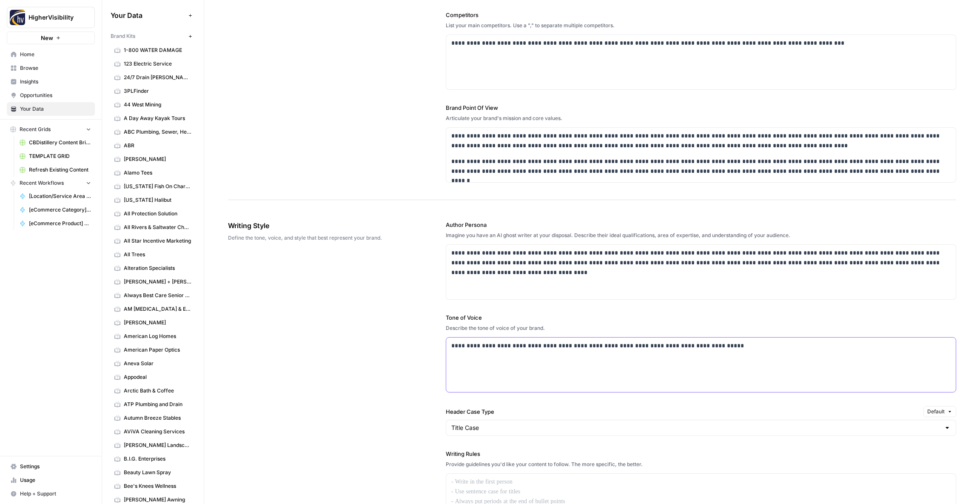
click at [464, 351] on div "**********" at bounding box center [700, 364] width 509 height 54
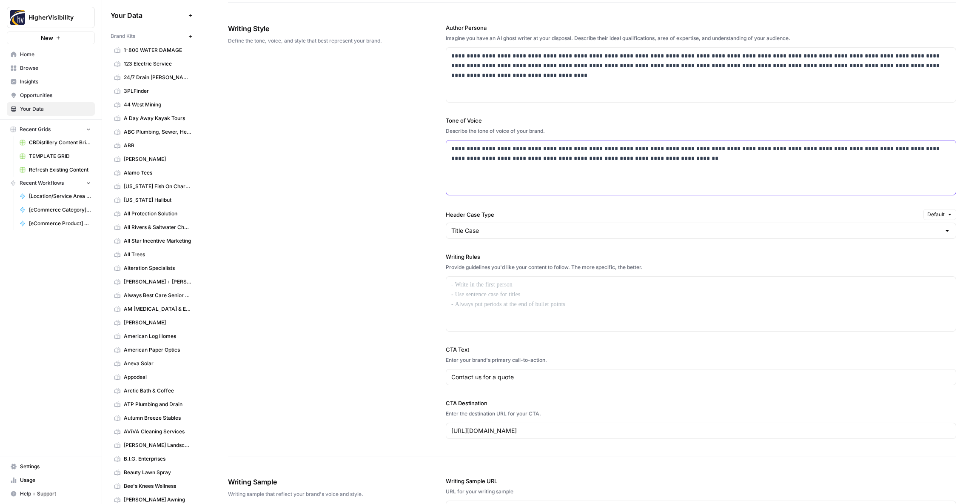
scroll to position [491, 0]
click at [484, 293] on div at bounding box center [700, 302] width 509 height 54
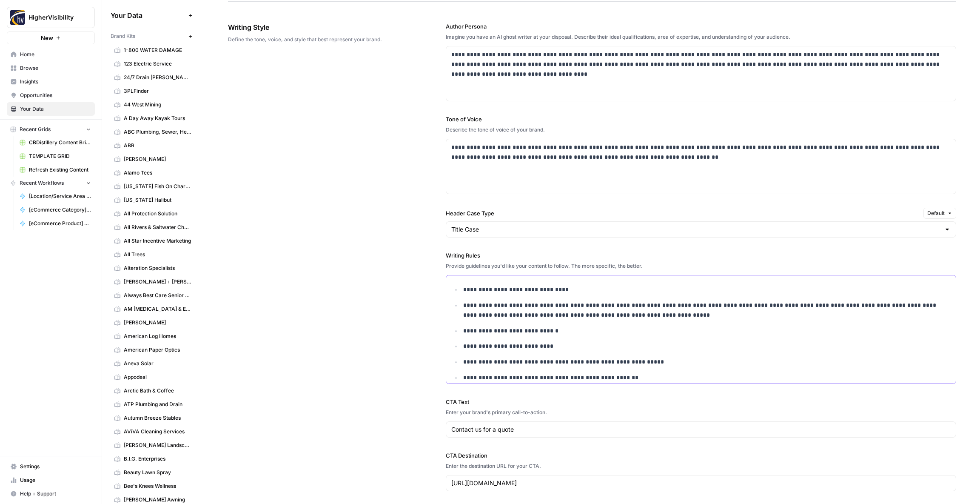
scroll to position [568, 0]
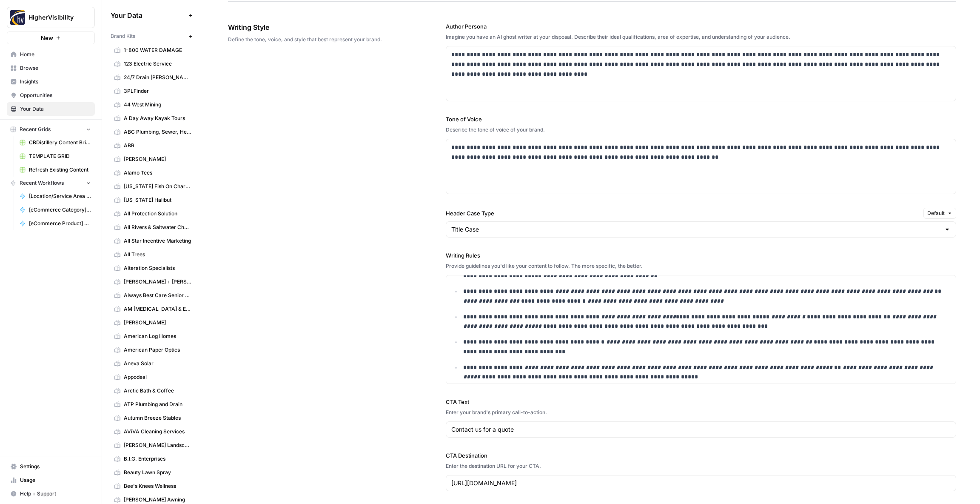
click at [298, 119] on div "**********" at bounding box center [592, 256] width 728 height 503
